Goal: Find specific page/section: Find specific page/section

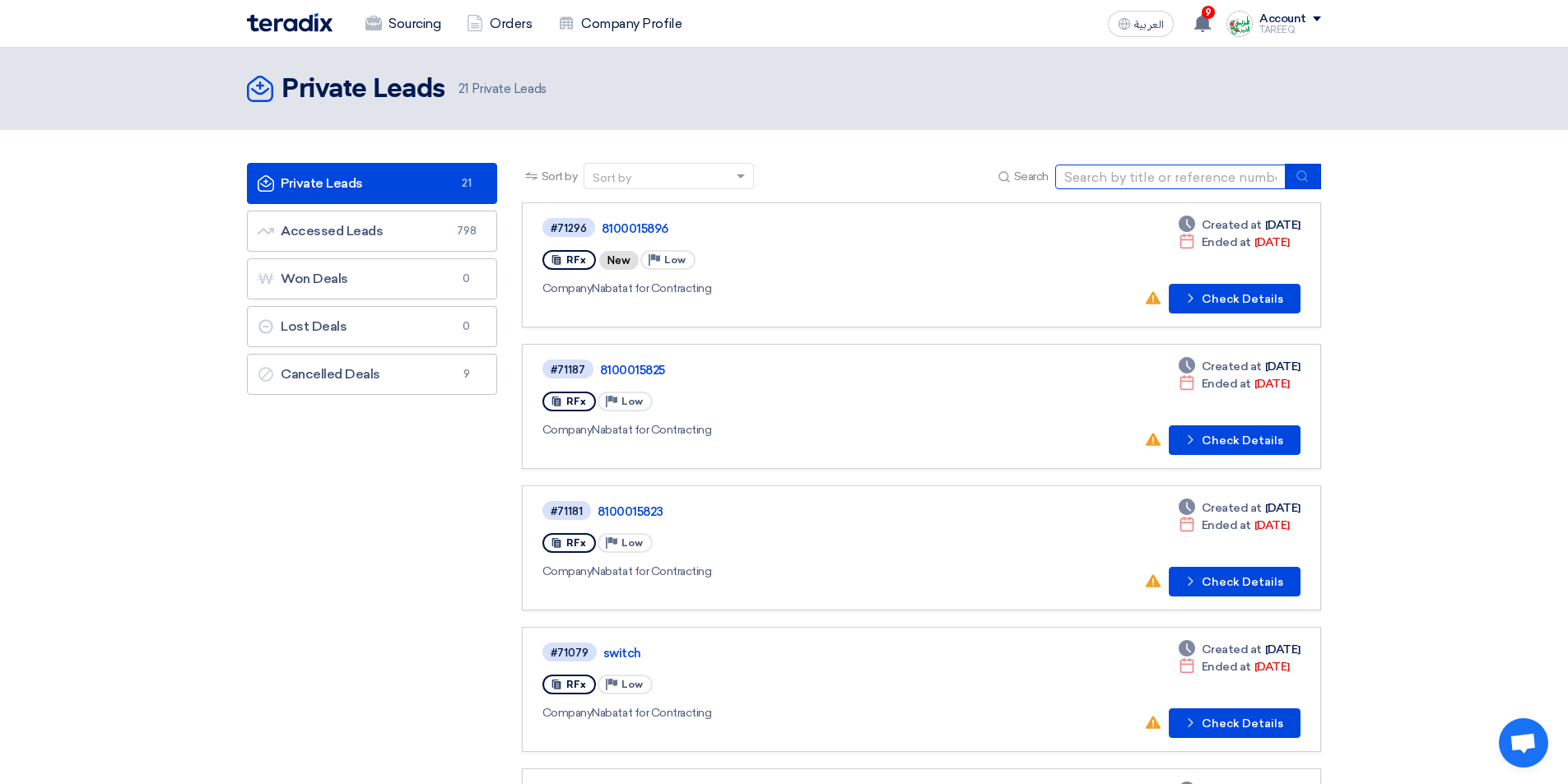
click at [1114, 181] on input at bounding box center [1171, 177] width 231 height 24
type input "70401"
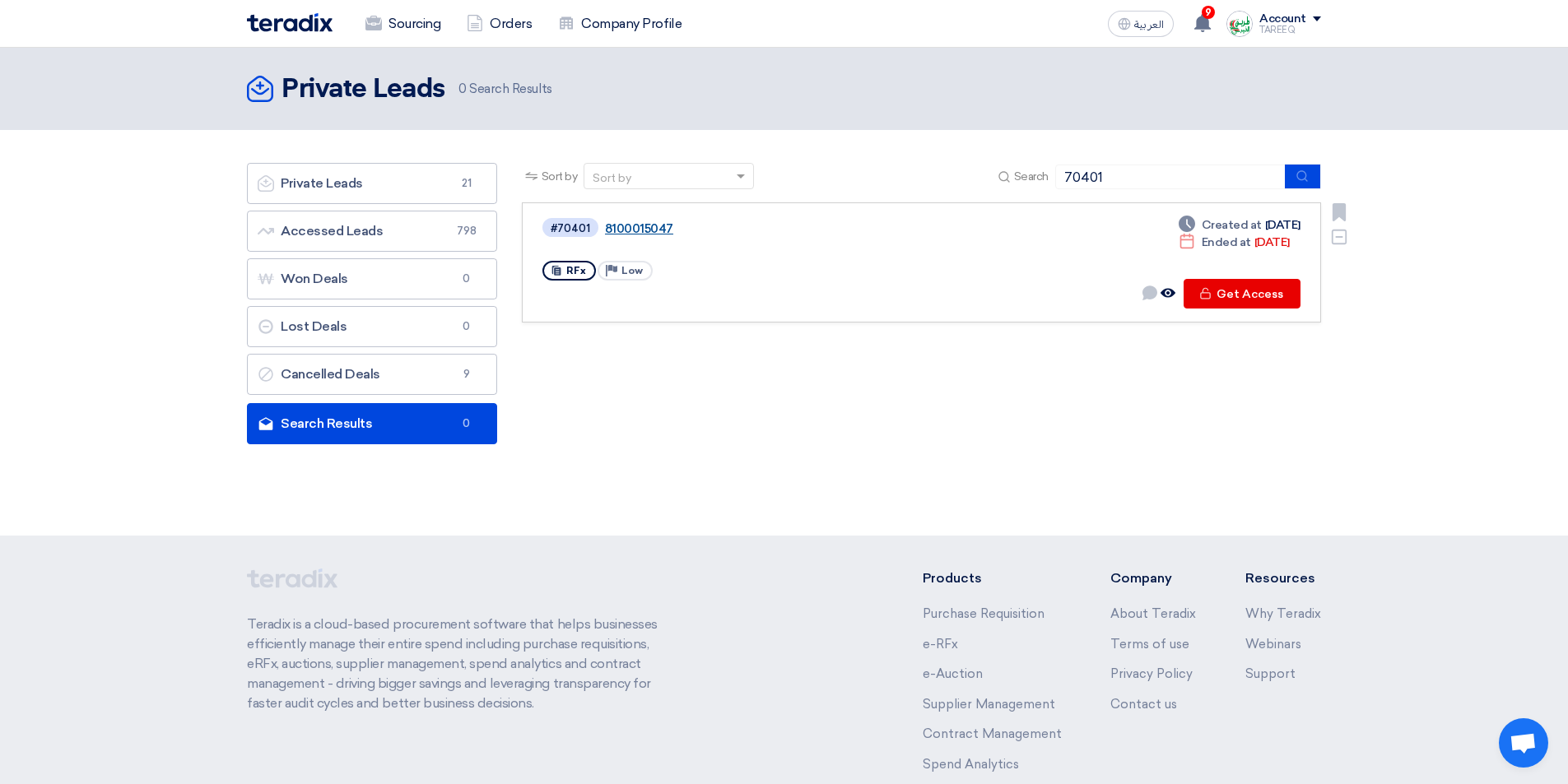
click at [658, 225] on link "8100015047" at bounding box center [811, 228] width 412 height 15
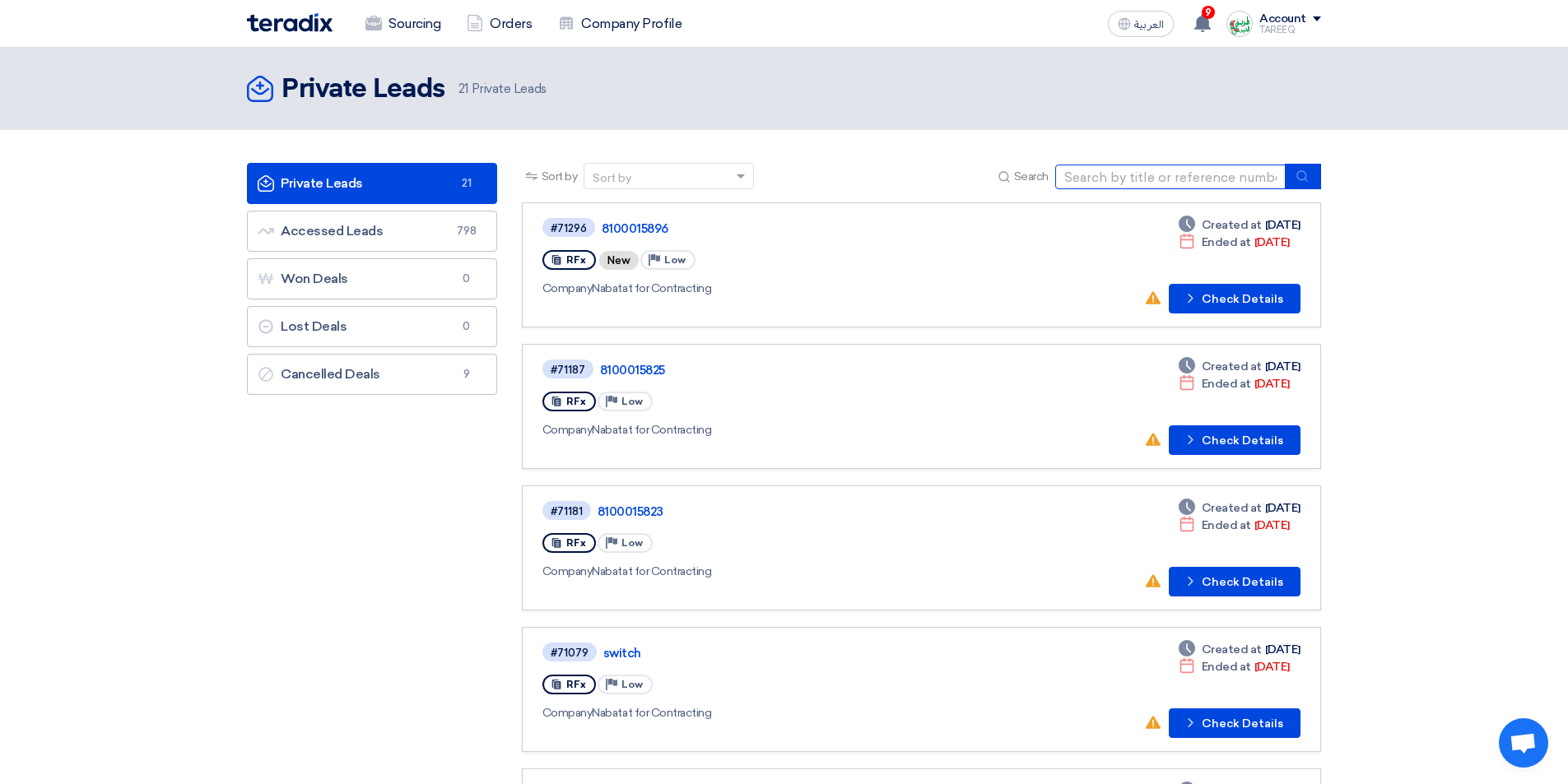
click at [1194, 179] on input at bounding box center [1171, 177] width 231 height 24
type input "70282"
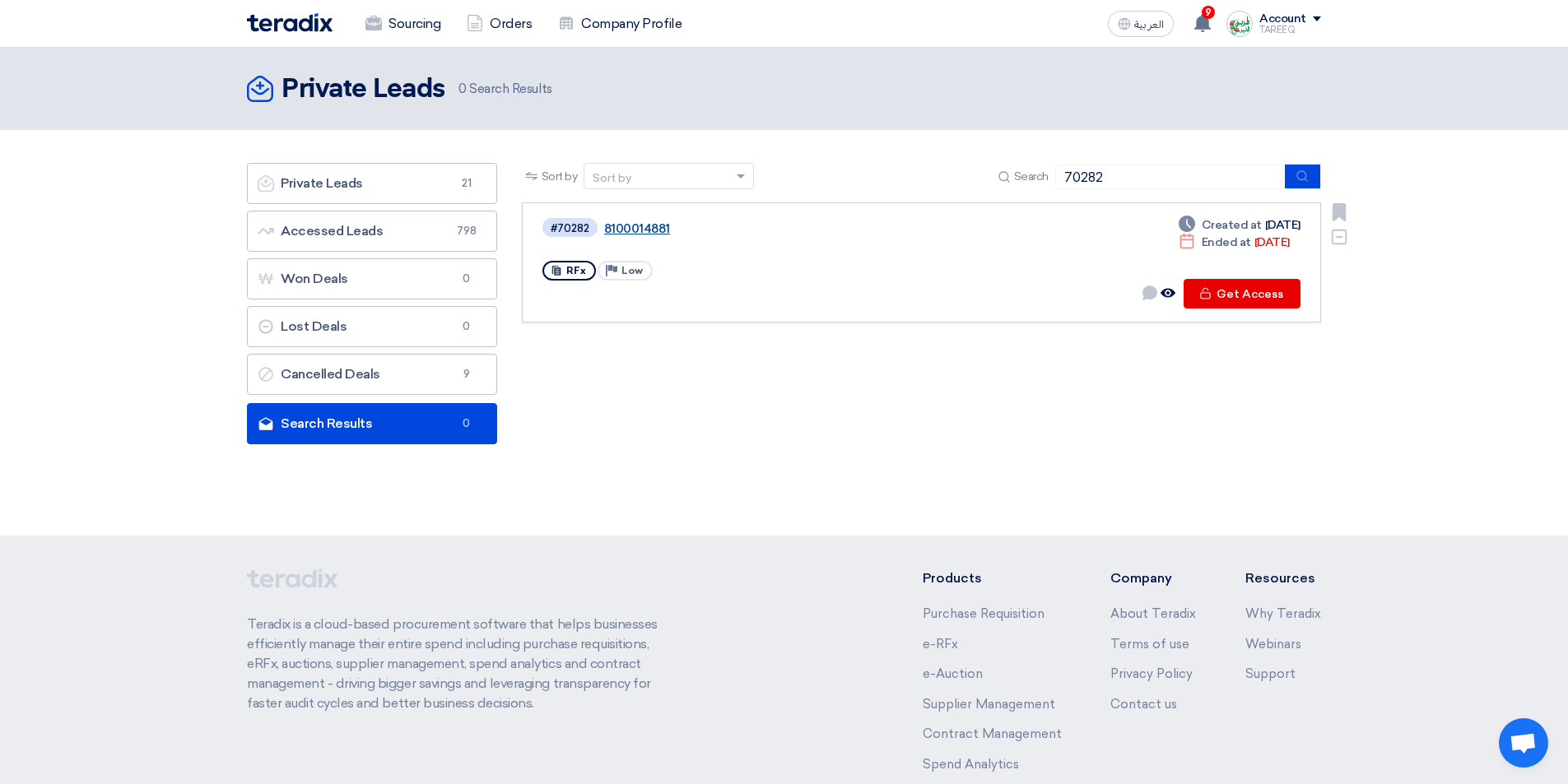
click at [637, 232] on link "8100014881" at bounding box center [810, 228] width 412 height 15
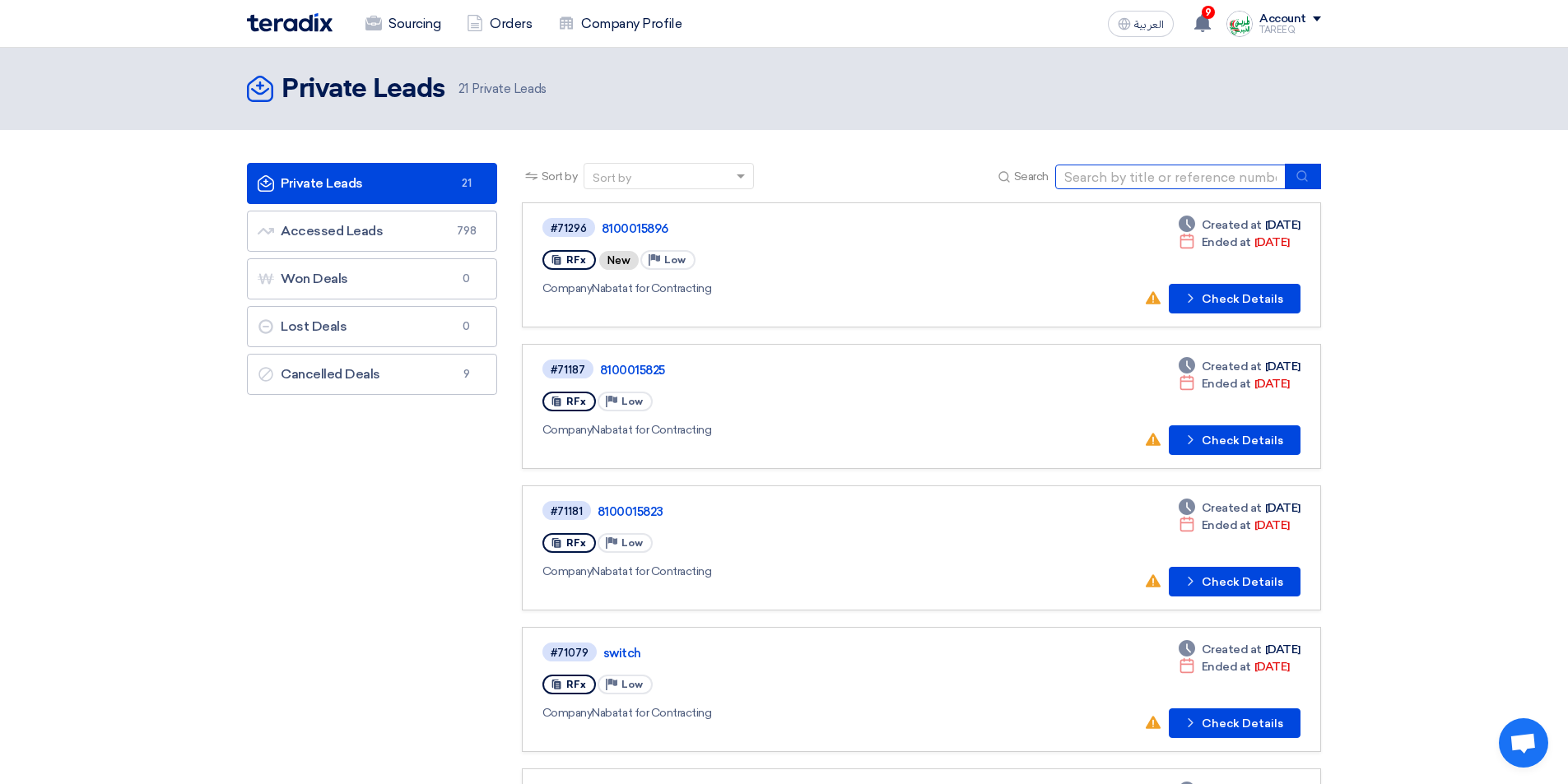
click at [1166, 179] on input at bounding box center [1171, 177] width 231 height 24
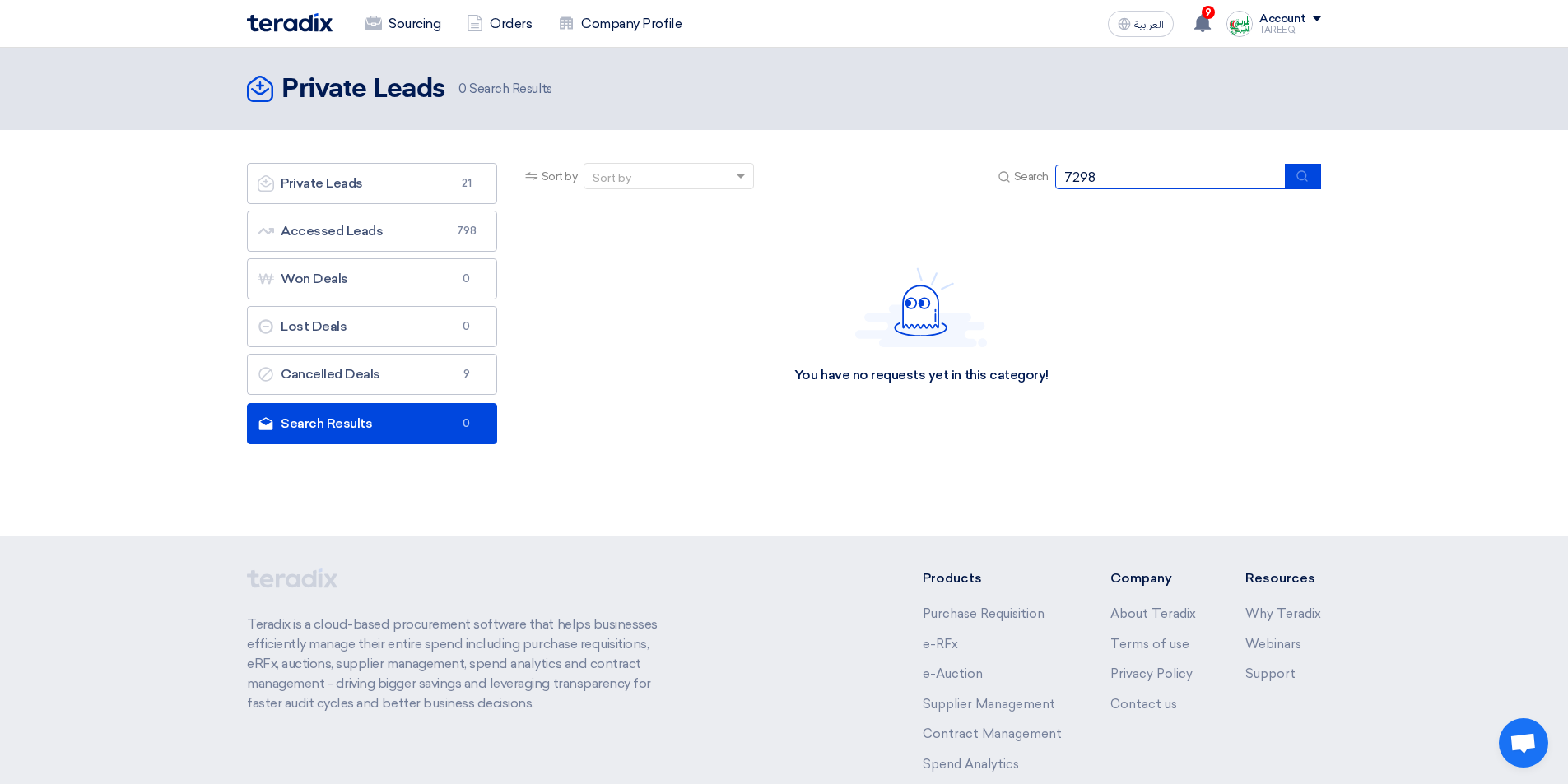
click at [1071, 177] on input "7298" at bounding box center [1171, 177] width 231 height 24
type input "71298"
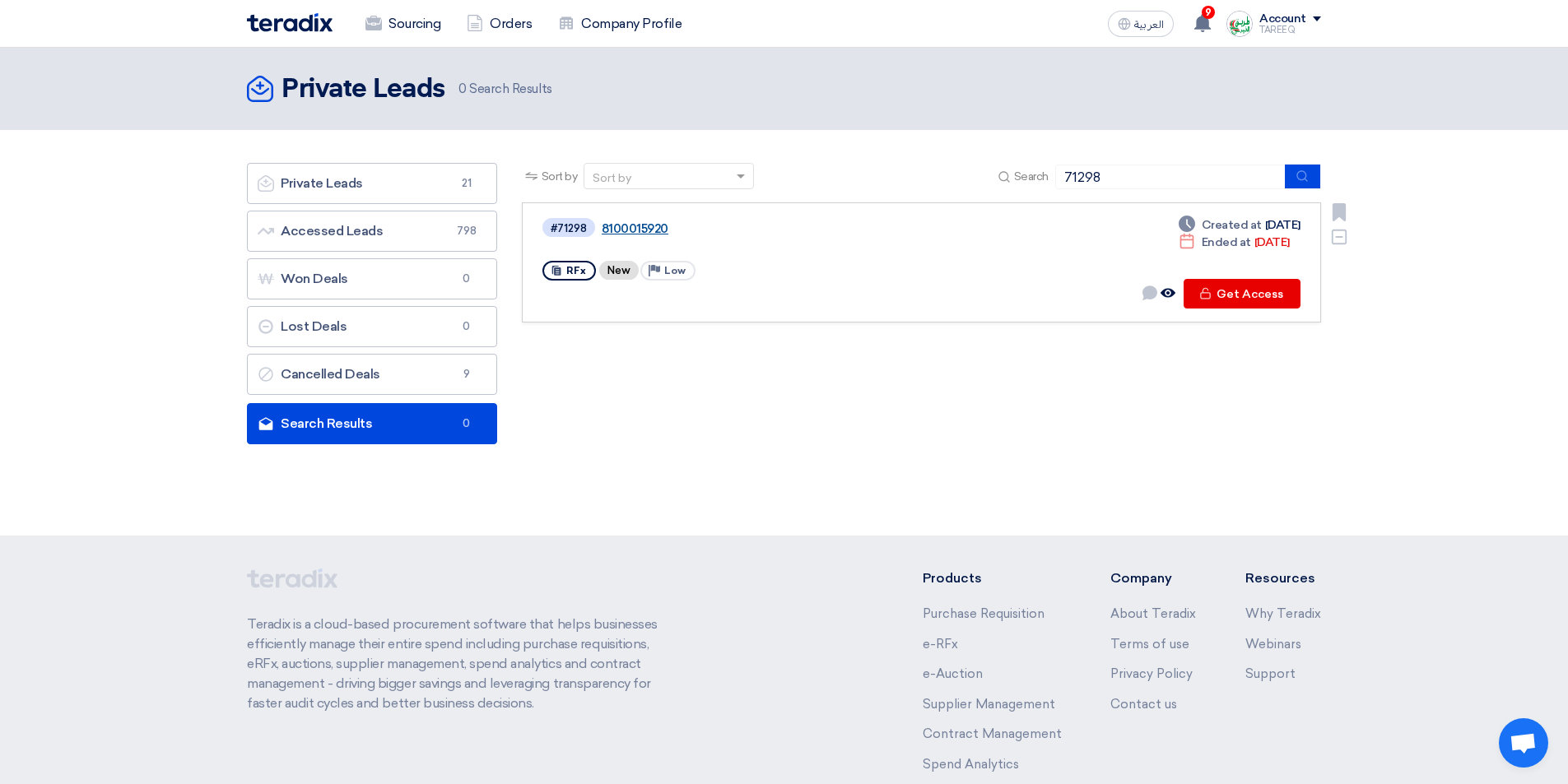
click at [631, 221] on link "8100015920" at bounding box center [807, 228] width 412 height 15
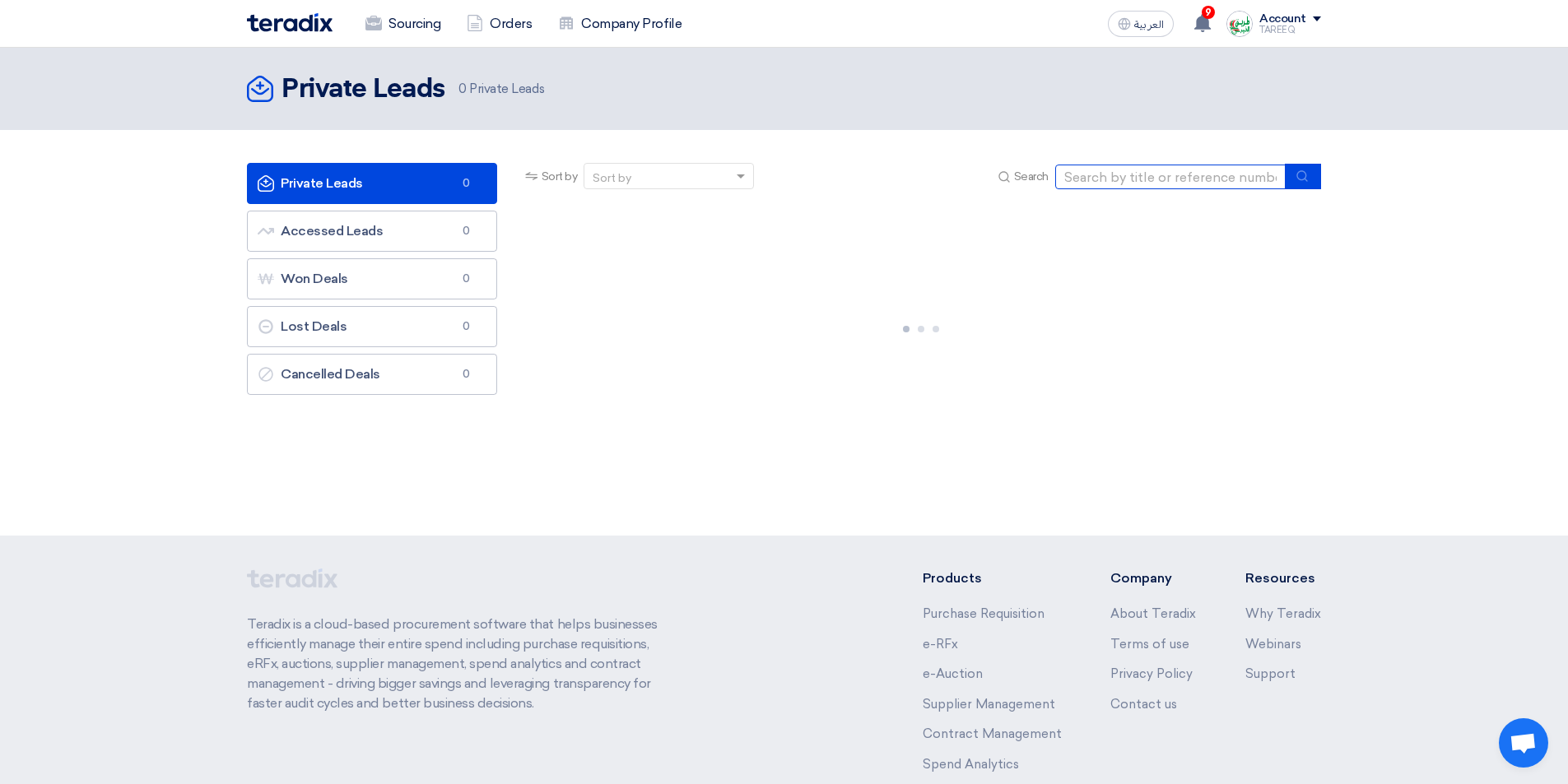
click at [1147, 175] on input at bounding box center [1171, 177] width 231 height 24
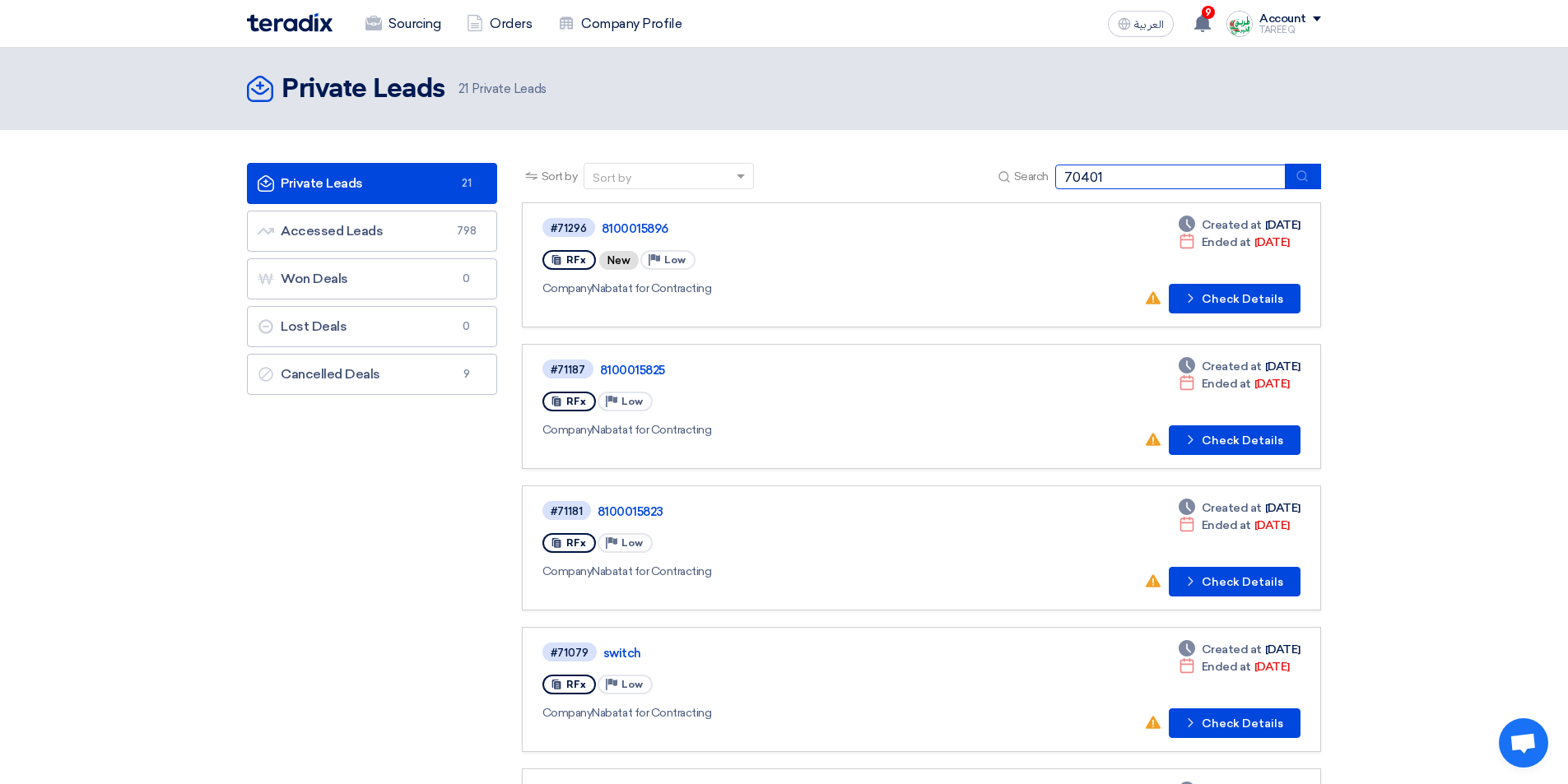
type input "70401"
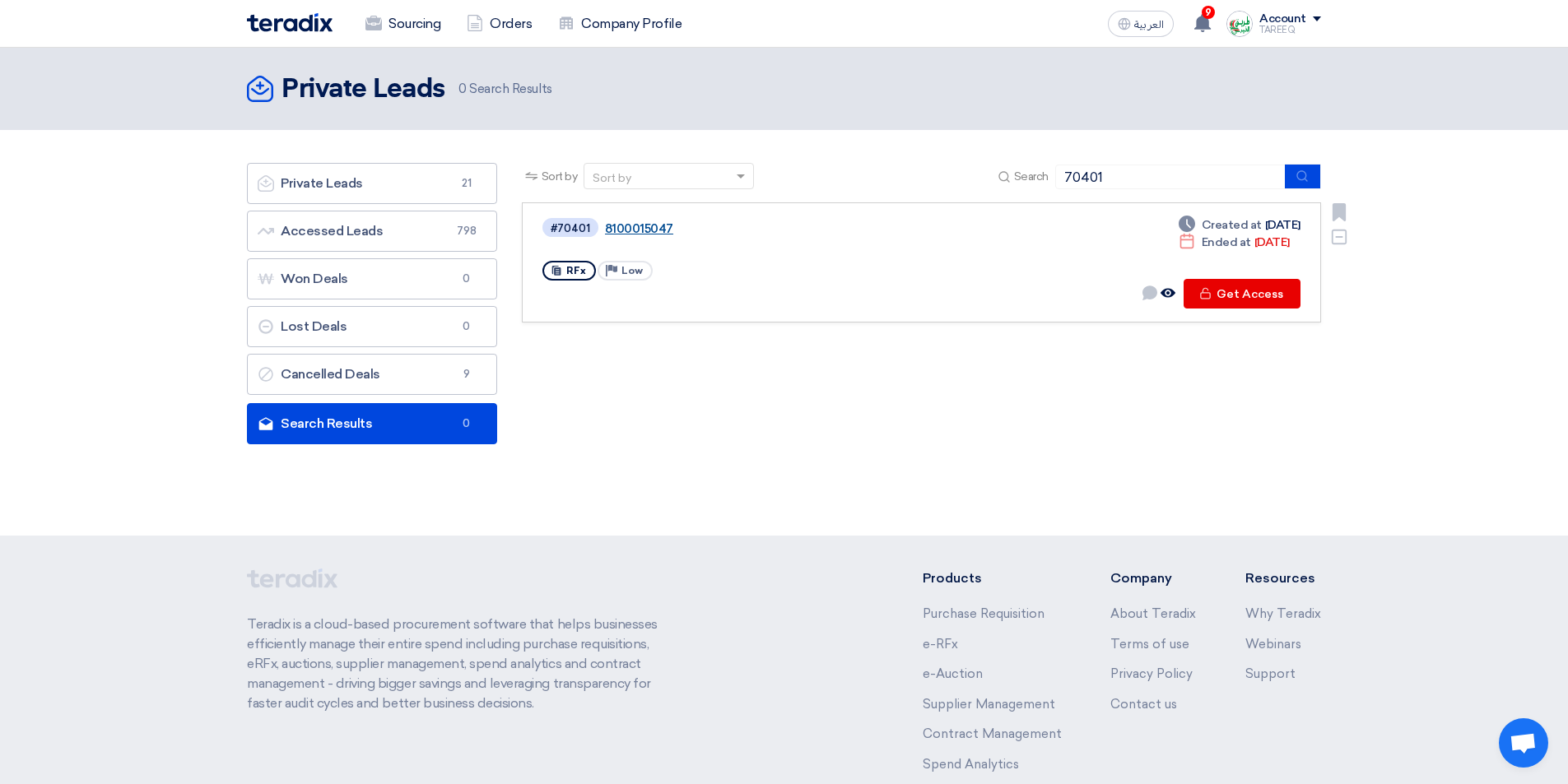
click at [645, 227] on link "8100015047" at bounding box center [811, 228] width 412 height 15
